Goal: Navigation & Orientation: Find specific page/section

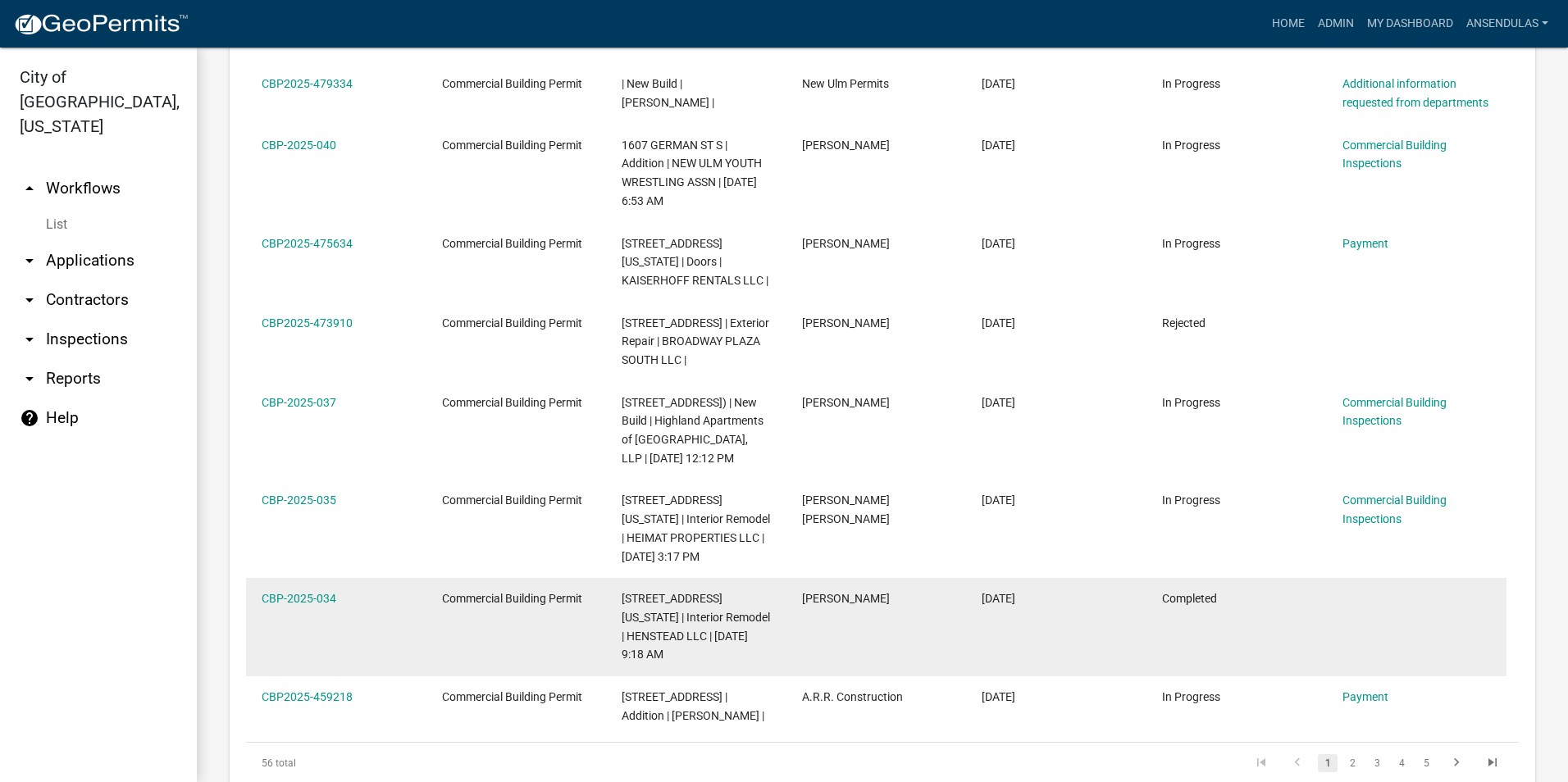
scroll to position [1186, 0]
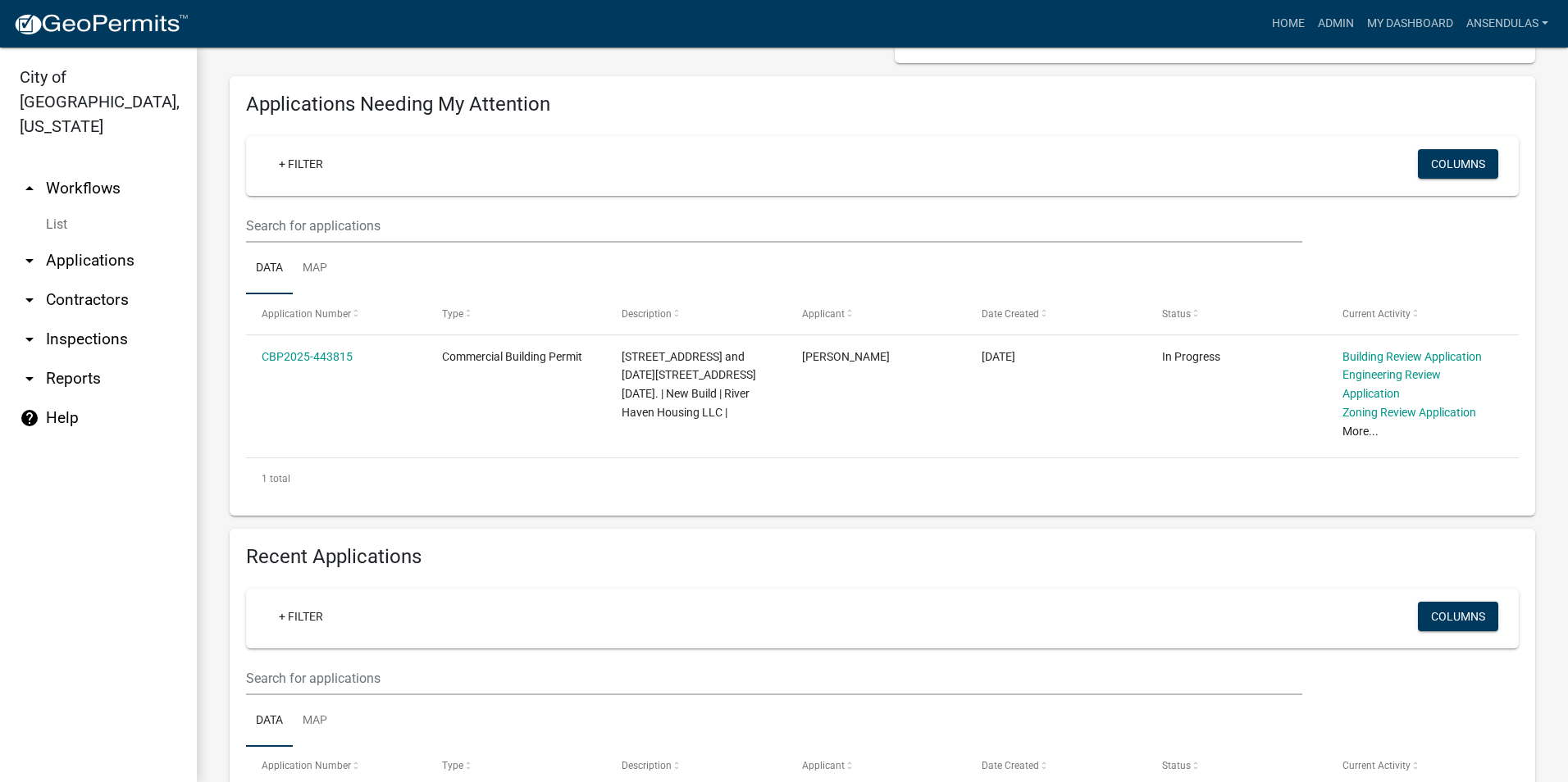
scroll to position [164, 0]
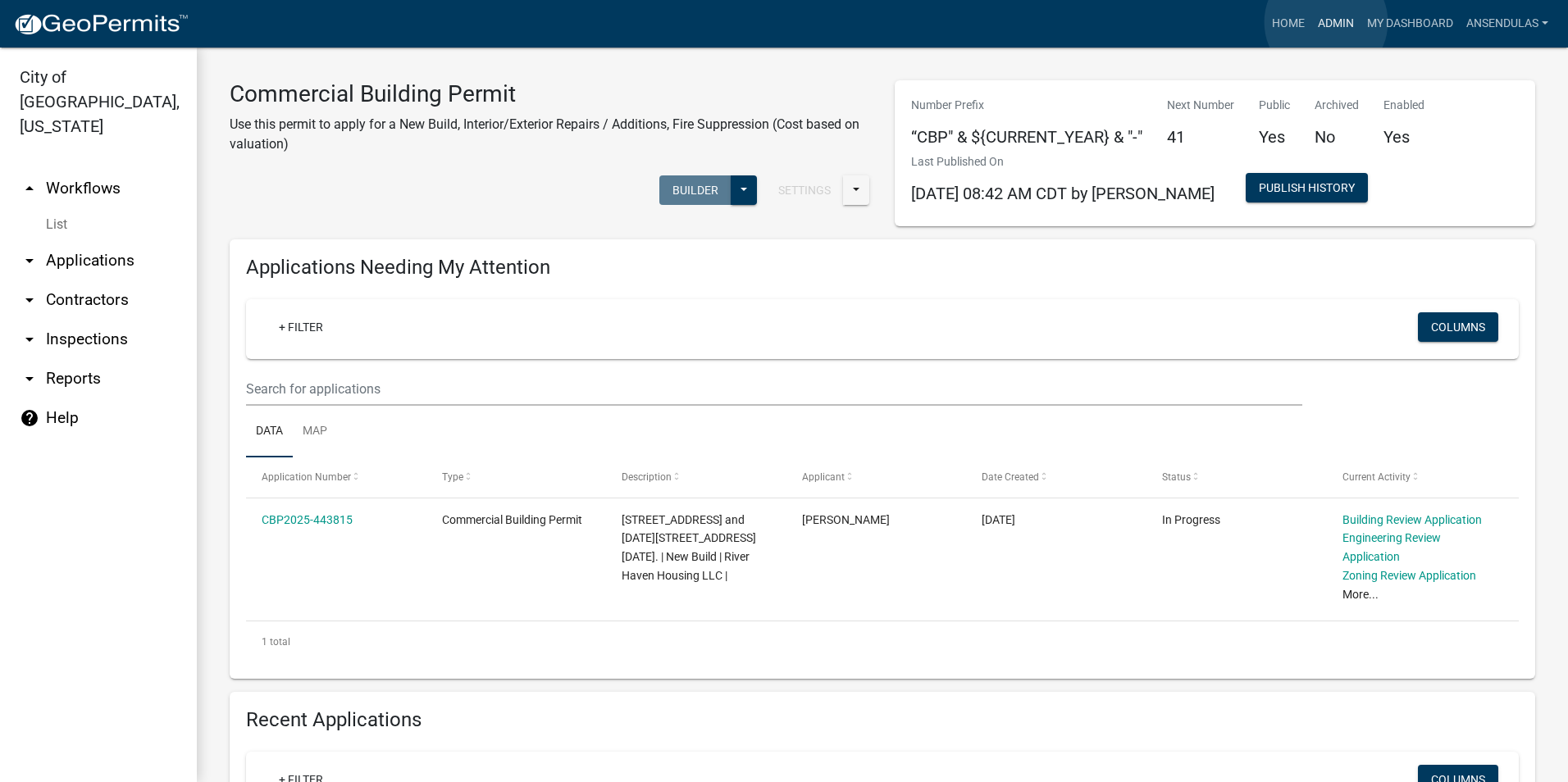
click at [1326, 22] on link "Admin" at bounding box center [1336, 23] width 50 height 31
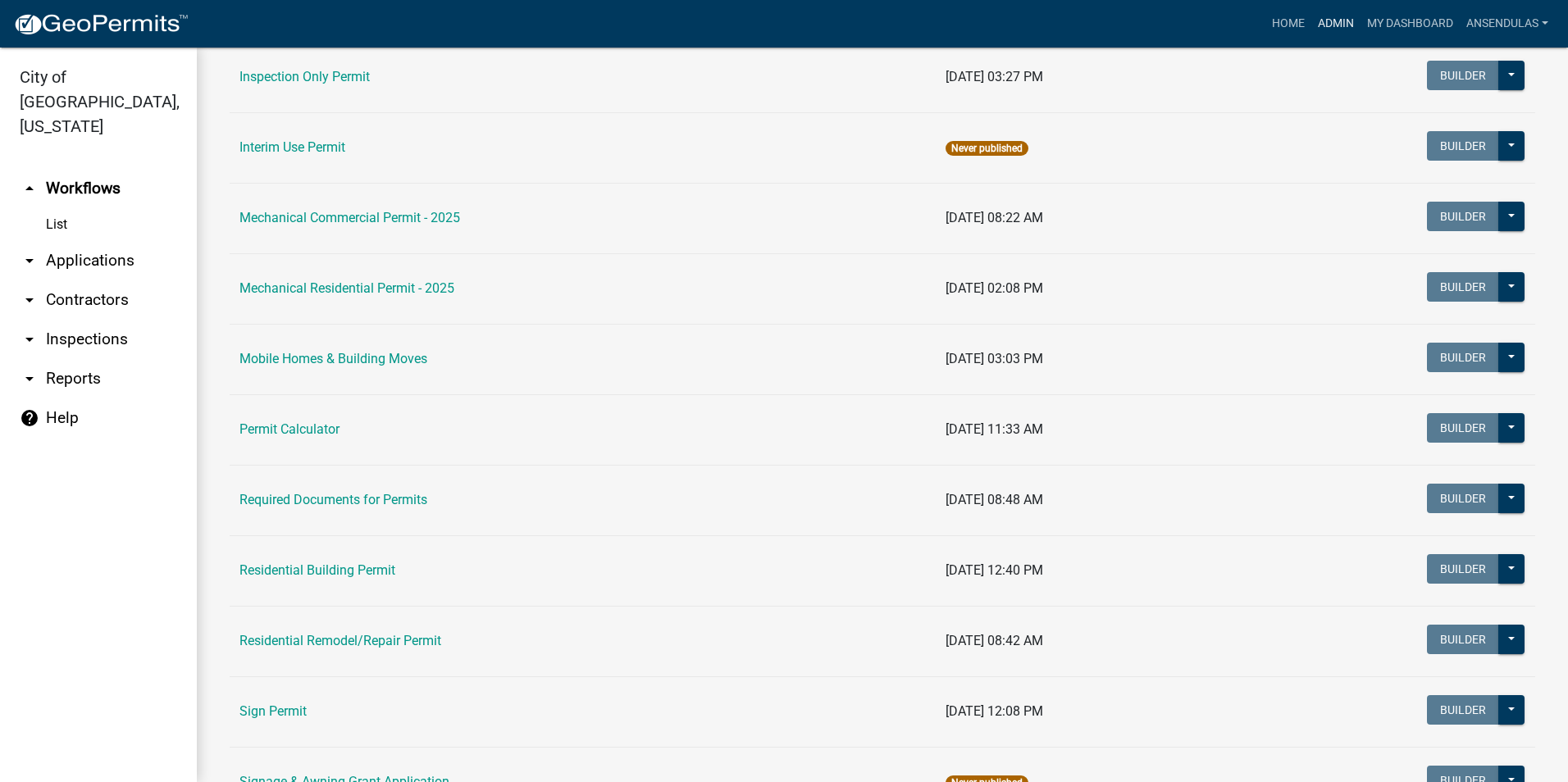
scroll to position [902, 0]
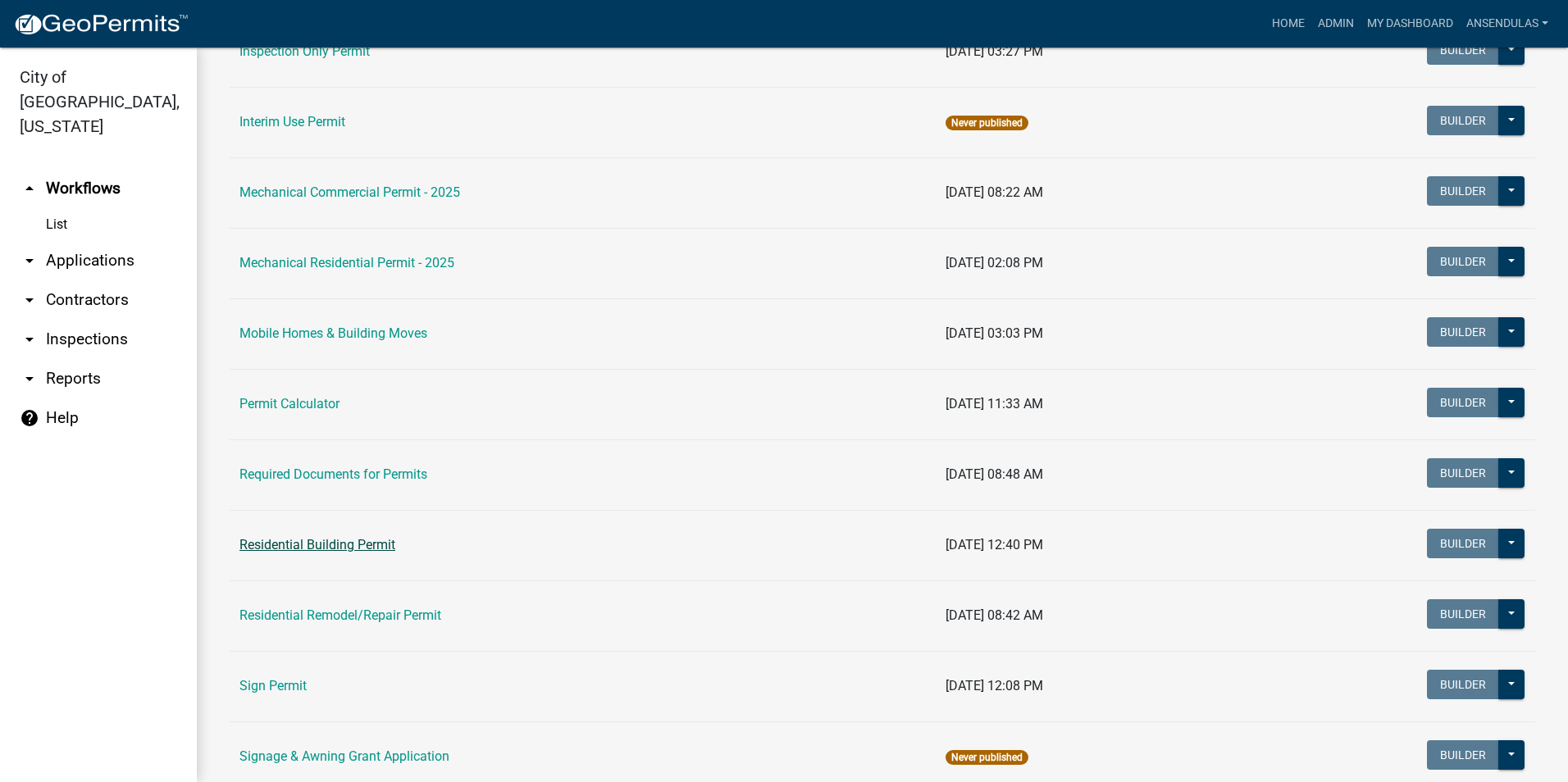
click at [358, 545] on link "Residential Building Permit" at bounding box center [317, 545] width 156 height 16
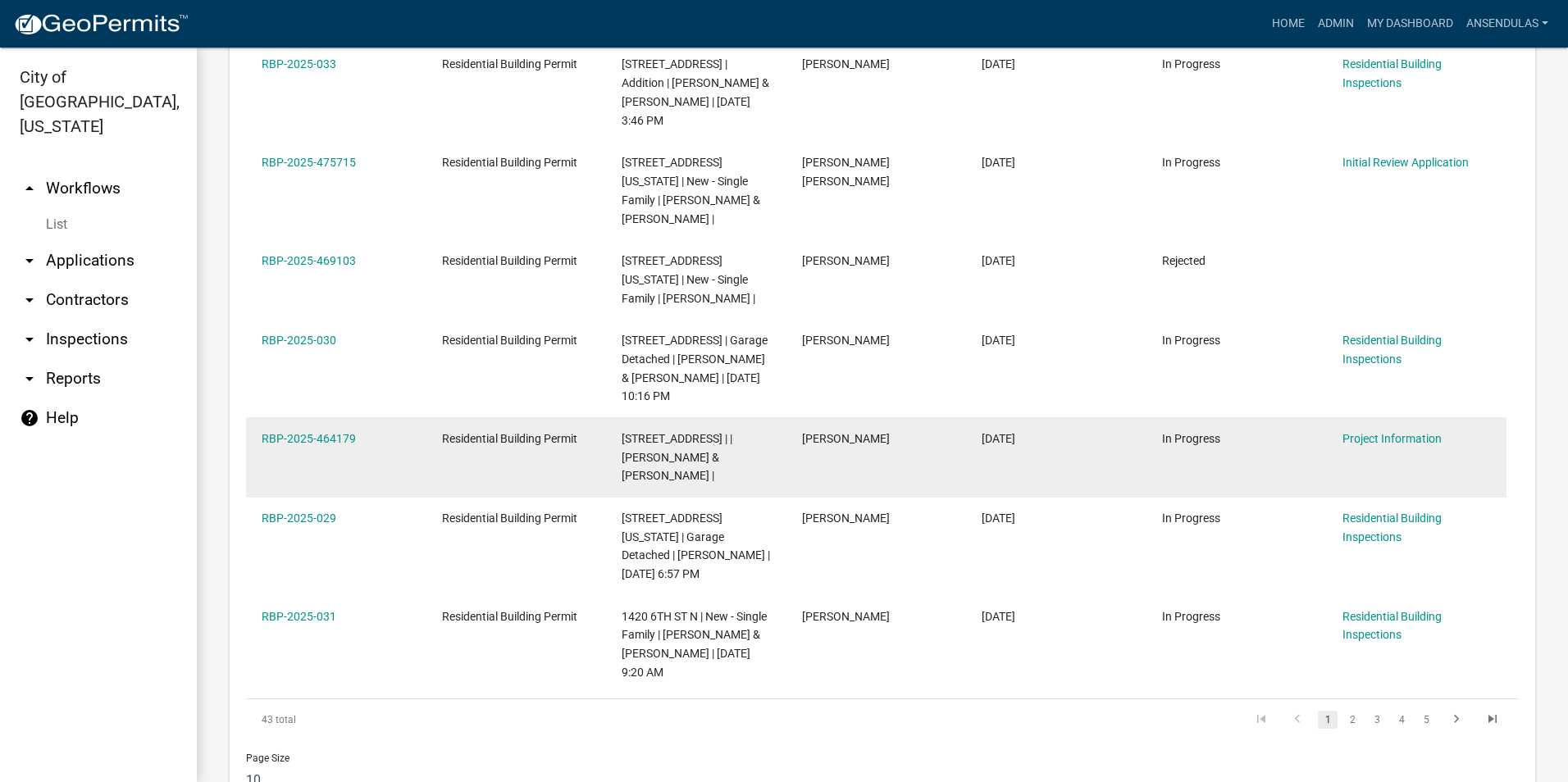
scroll to position [1230, 0]
